Goal: Transaction & Acquisition: Obtain resource

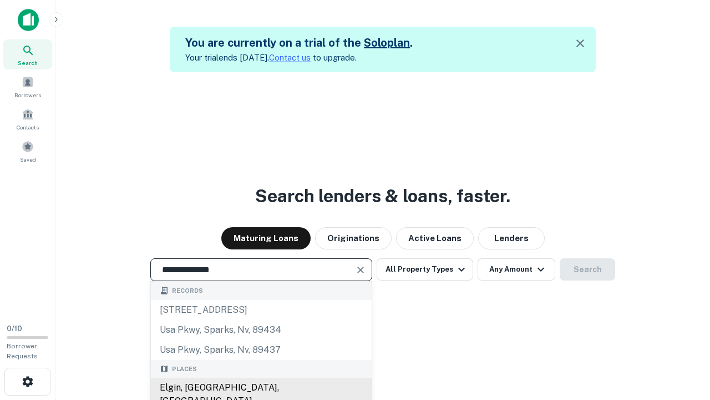
click at [261, 387] on div "Elgin, [GEOGRAPHIC_DATA], [GEOGRAPHIC_DATA]" at bounding box center [261, 393] width 221 height 33
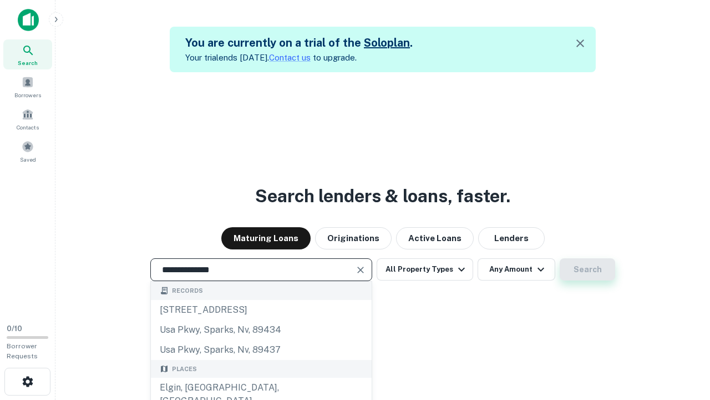
type input "**********"
click at [560, 258] on button "Search" at bounding box center [588, 269] width 56 height 22
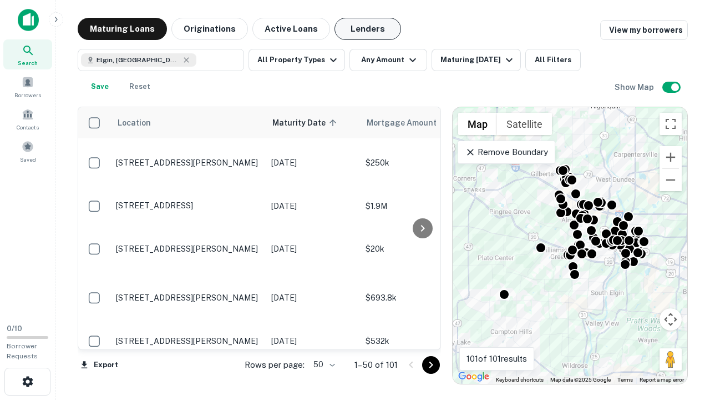
click at [368, 29] on button "Lenders" at bounding box center [368, 29] width 67 height 22
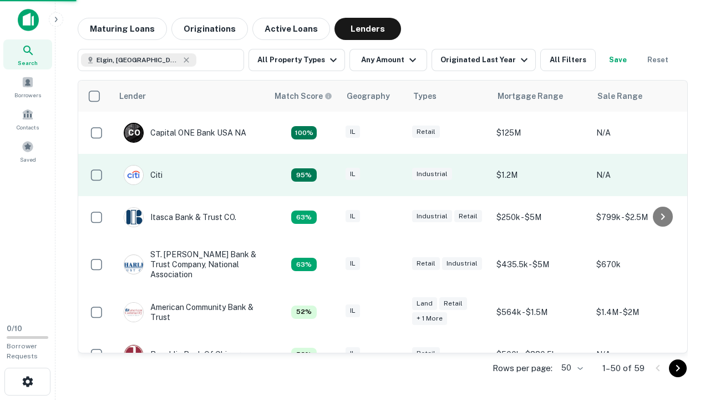
click at [394, 175] on div "IL" at bounding box center [374, 175] width 56 height 15
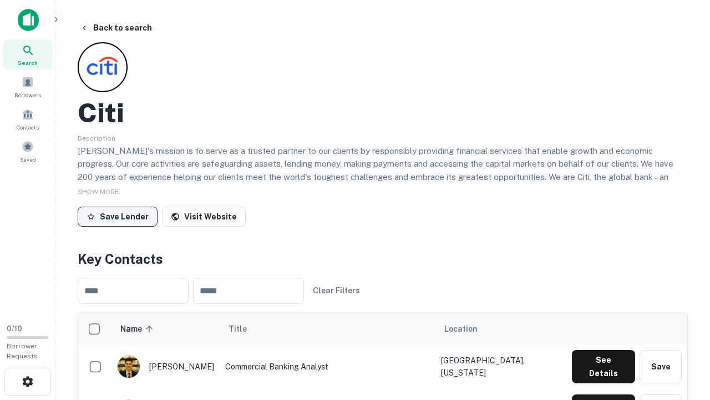
click at [118, 216] on button "Save Lender" at bounding box center [118, 216] width 80 height 20
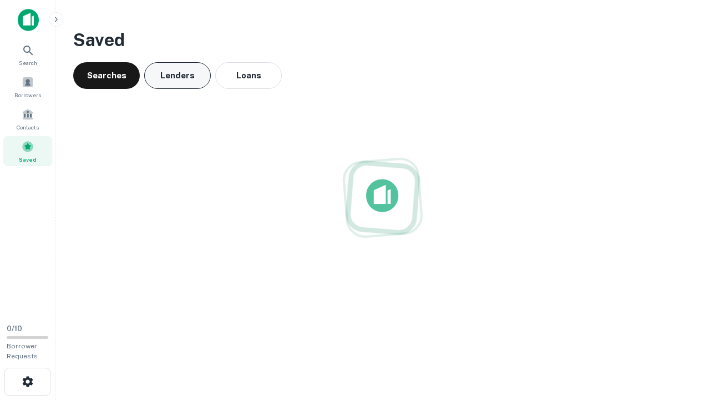
click at [178, 75] on button "Lenders" at bounding box center [177, 75] width 67 height 27
